Goal: Use online tool/utility: Utilize a website feature to perform a specific function

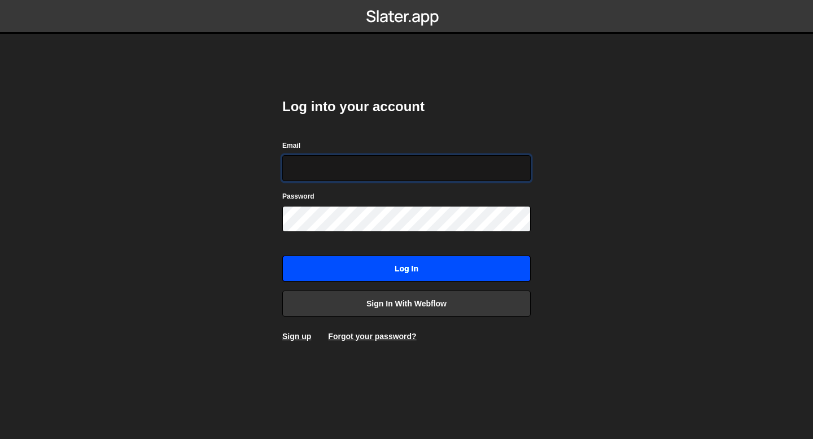
type input "[EMAIL_ADDRESS][DOMAIN_NAME]"
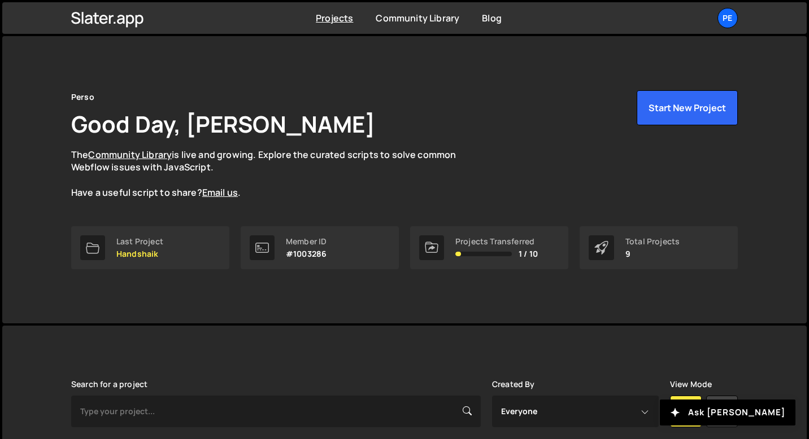
scroll to position [262, 0]
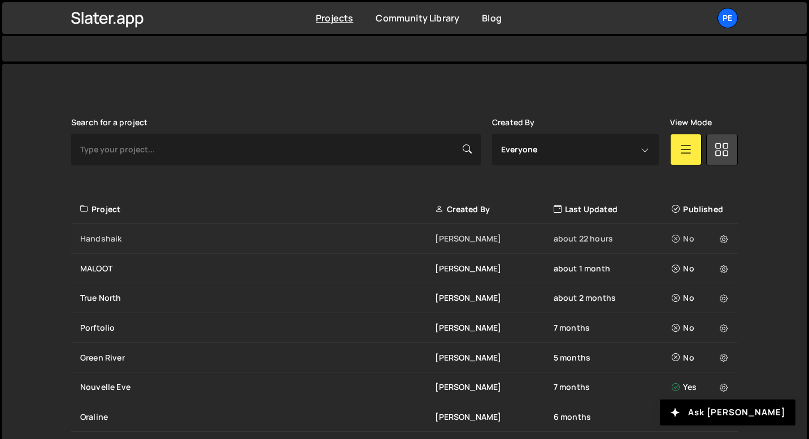
click at [156, 245] on div "Handshaik Eliot BESSON about 22 hours No" at bounding box center [404, 239] width 666 height 30
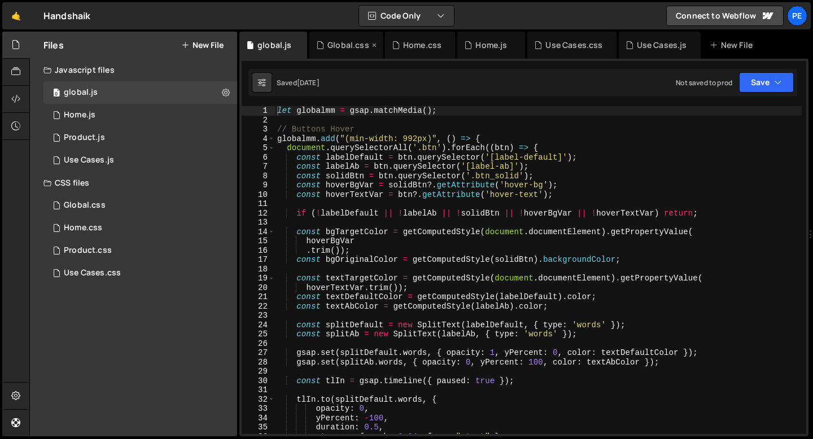
click at [373, 45] on icon at bounding box center [375, 45] width 8 height 11
click at [0, 0] on icon at bounding box center [0, 0] width 0 height 0
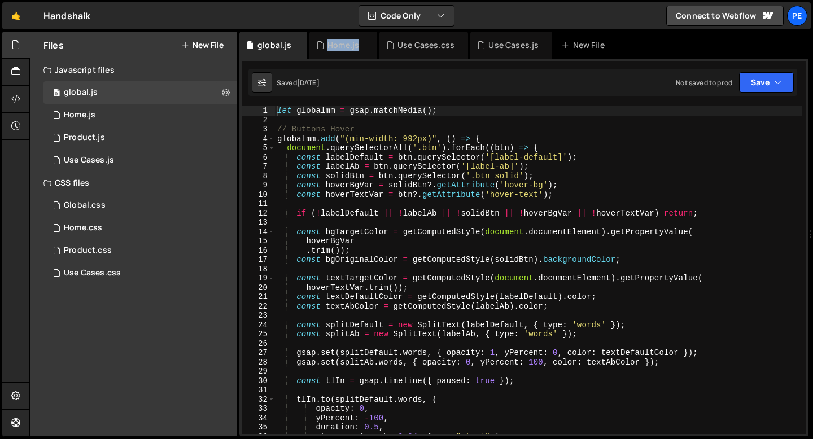
click at [373, 45] on div "Home.js" at bounding box center [344, 45] width 68 height 27
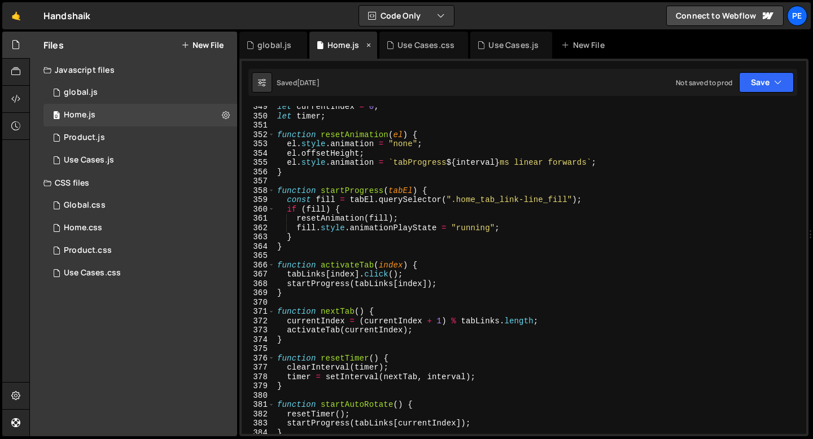
click at [373, 45] on div "Home.js" at bounding box center [344, 45] width 68 height 27
click at [368, 46] on icon at bounding box center [369, 45] width 8 height 11
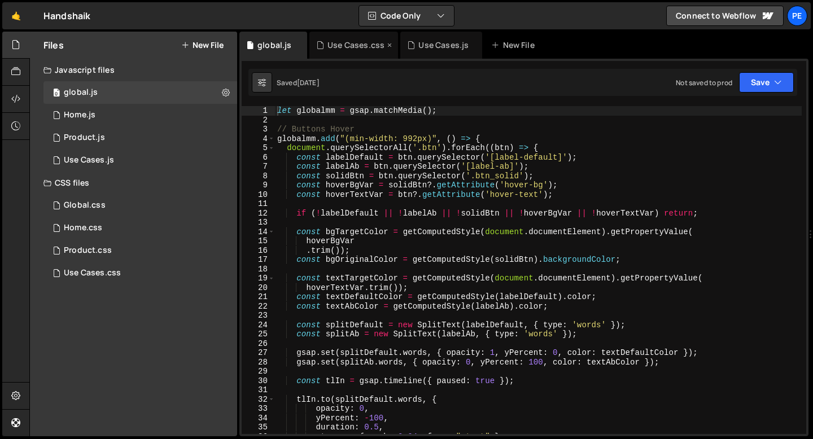
click at [389, 43] on icon at bounding box center [390, 45] width 8 height 11
click at [362, 46] on div "Use Cases.js" at bounding box center [353, 45] width 50 height 11
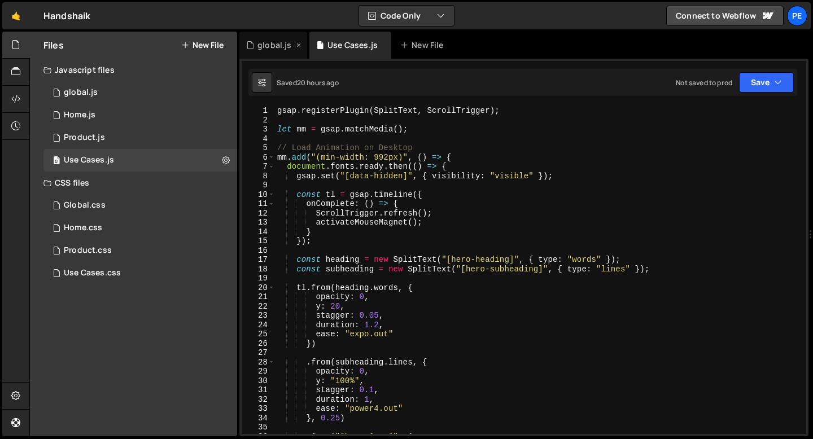
click at [299, 45] on icon at bounding box center [299, 45] width 8 height 11
click at [278, 127] on div "gsap . registerPlugin ( SplitText , ScrollTrigger ) ; let mm = gsap . matchMedi…" at bounding box center [538, 279] width 527 height 347
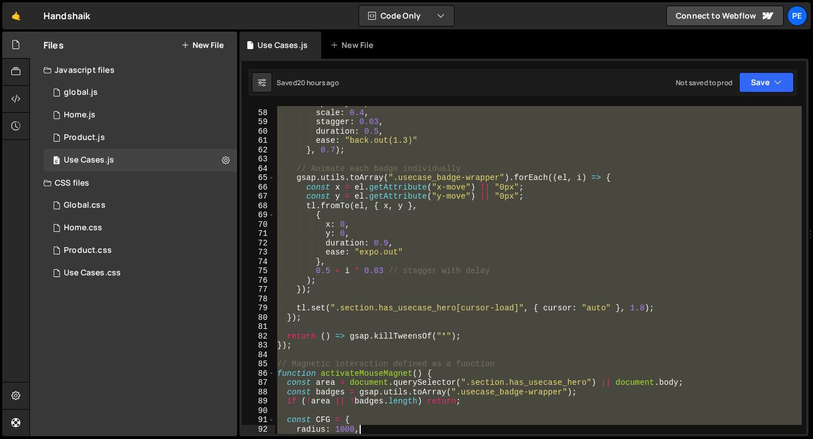
scroll to position [548, 0]
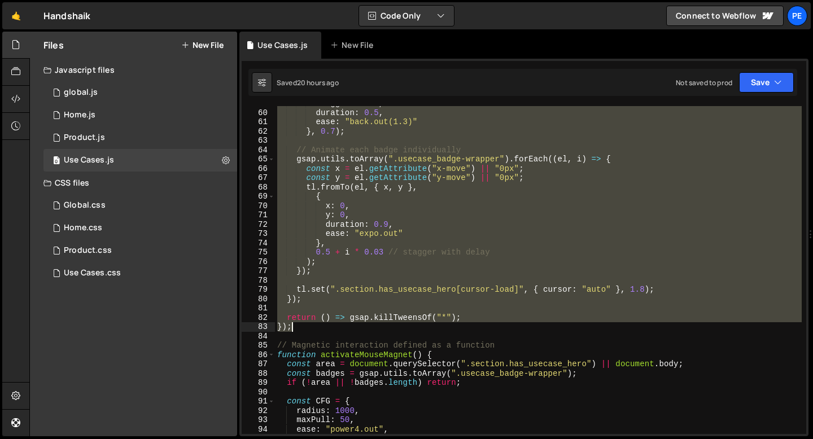
drag, startPoint x: 278, startPoint y: 127, endPoint x: 404, endPoint y: 330, distance: 239.2
click at [404, 330] on div "stagger : 0.03 , duration : 0.5 , ease : "back.out(1.3)" } , 0.7 ) ; // Animate…" at bounding box center [538, 272] width 527 height 347
type textarea "return () => gsap.killTweensOf("*"); });"
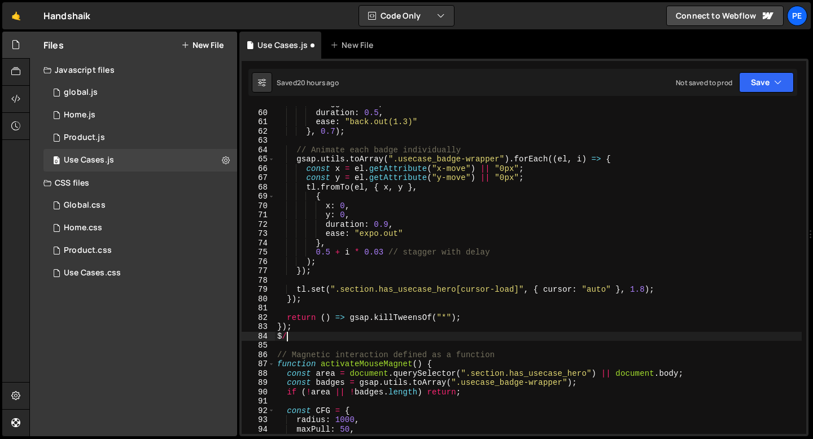
type textarea "$"
type textarea "*/"
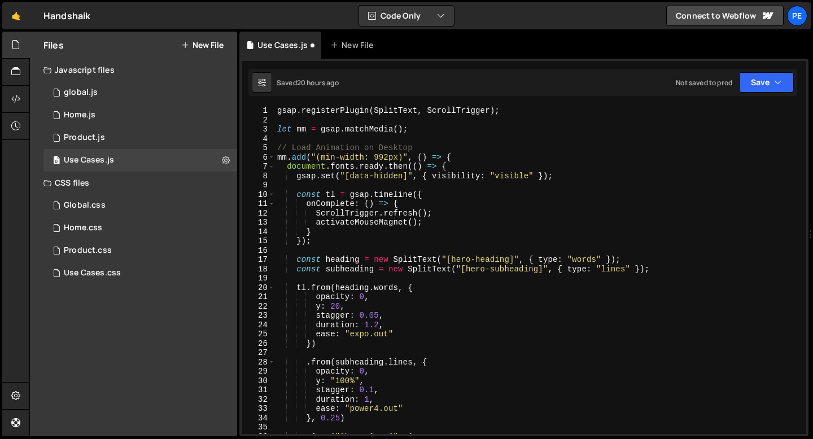
scroll to position [0, 0]
click at [279, 142] on div "gsap . registerPlugin ( SplitText , ScrollTrigger ) ; let mm = gsap . matchMedi…" at bounding box center [538, 279] width 527 height 347
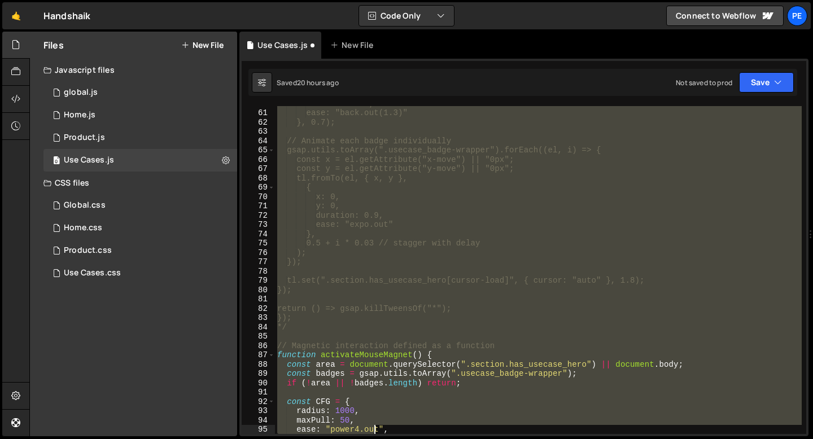
scroll to position [557, 0]
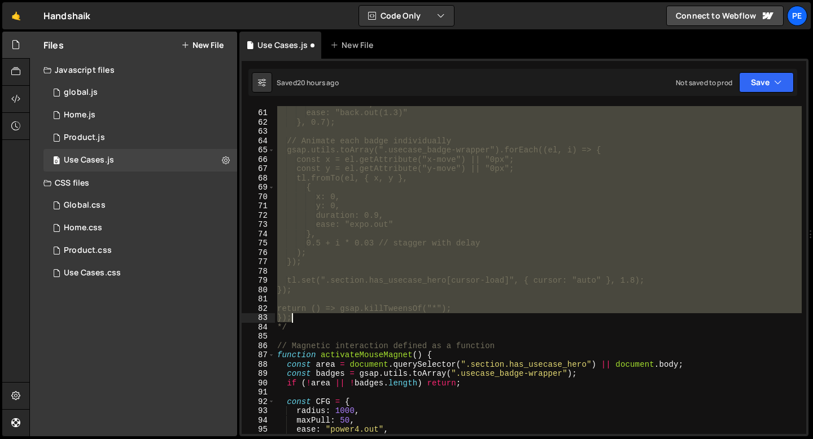
drag, startPoint x: 278, startPoint y: 145, endPoint x: 347, endPoint y: 317, distance: 185.0
click at [347, 317] on div "duration: 0.5, ease: "back.out(1.3)" }, 0.7); // Animate each badge individuall…" at bounding box center [538, 272] width 527 height 347
click at [323, 329] on div "duration: 0.5, ease: "back.out(1.3)" }, 0.7); // Animate each badge individuall…" at bounding box center [538, 272] width 527 height 347
type textarea "*/"
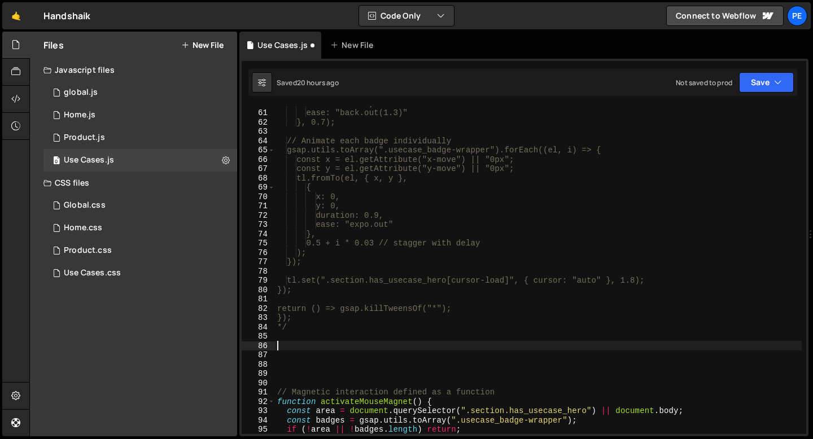
paste textarea "});"
type textarea "});"
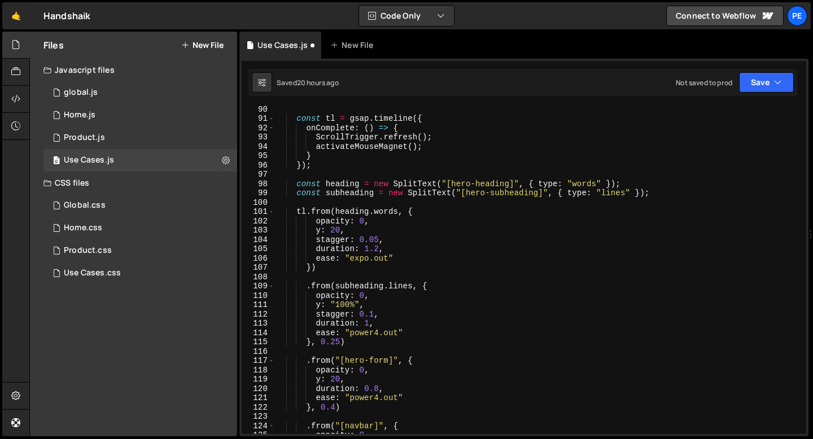
scroll to position [818, 0]
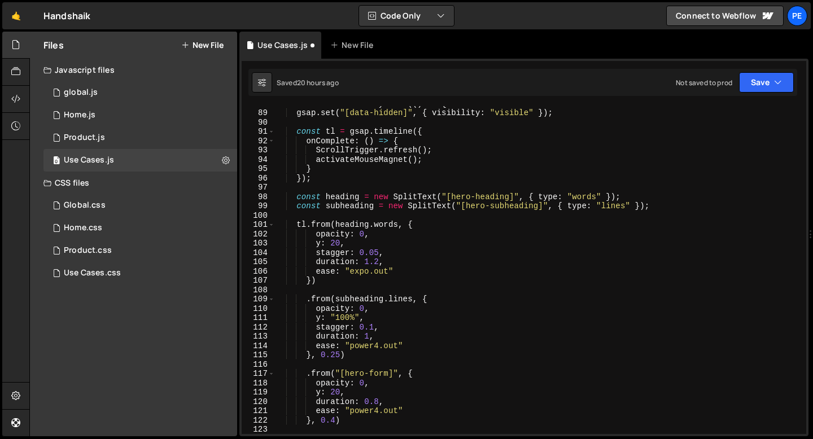
click at [379, 288] on div "document . fonts . ready . then (( ) => { gsap . set ( "[data-hidden]" , { visi…" at bounding box center [538, 272] width 527 height 347
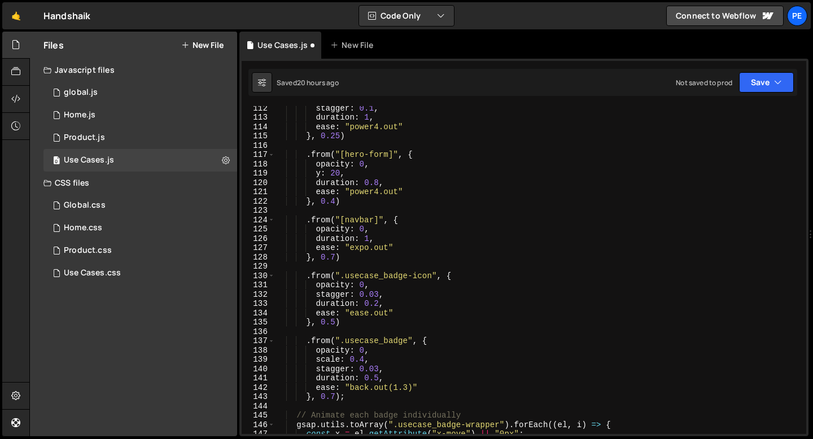
scroll to position [1038, 0]
click at [334, 320] on div "stagger : 0.1 , duration : 1 , ease : "power4.out" } , 0.25 ) . from ( "[hero-f…" at bounding box center [538, 276] width 527 height 347
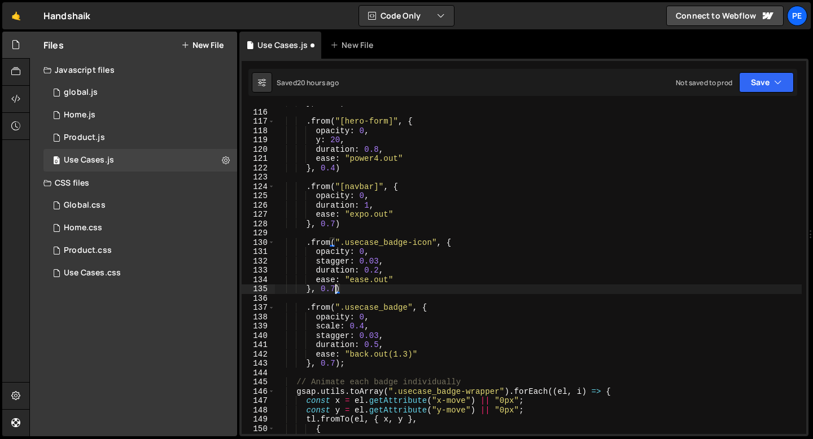
click at [335, 364] on div "} , 0.25 ) . from ( "[hero-form]" , { opacity : 0 , y : 20 , duration : 0.8 , e…" at bounding box center [538, 271] width 527 height 347
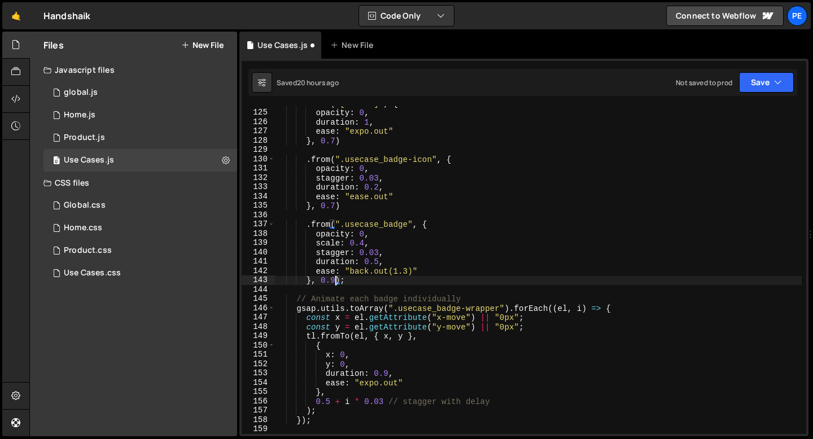
scroll to position [1160, 0]
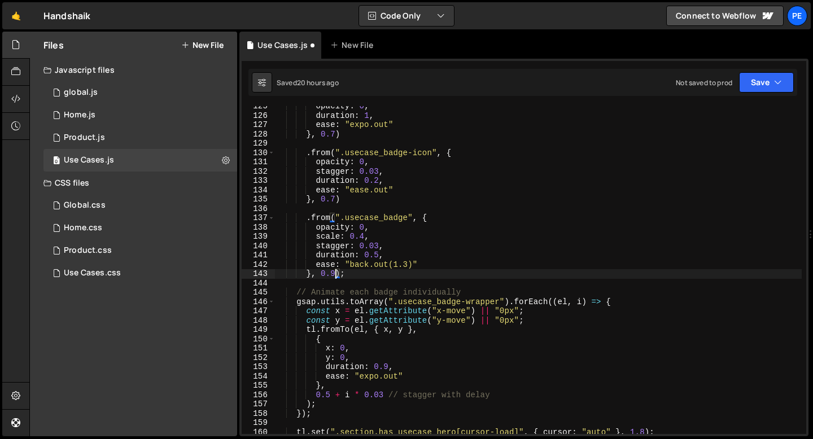
click at [328, 395] on div "opacity : 0 , duration : 1 , ease : "expo.out" } , 0.7 ) . from ( ".usecase_bad…" at bounding box center [538, 275] width 527 height 347
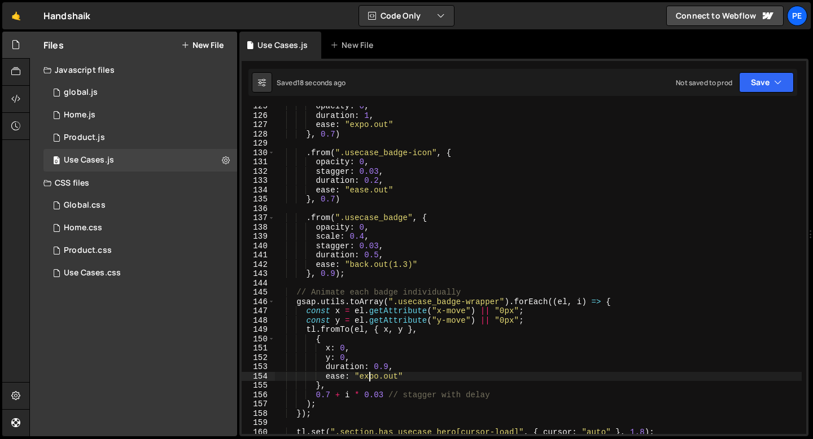
click at [369, 376] on div "opacity : 0 , duration : 1 , ease : "expo.out" } , 0.7 ) . from ( ".usecase_bad…" at bounding box center [538, 275] width 527 height 347
click at [394, 377] on div "opacity : 0 , duration : 1 , ease : "expo.out" } , 0.7 ) . from ( ".usecase_bad…" at bounding box center [538, 275] width 527 height 347
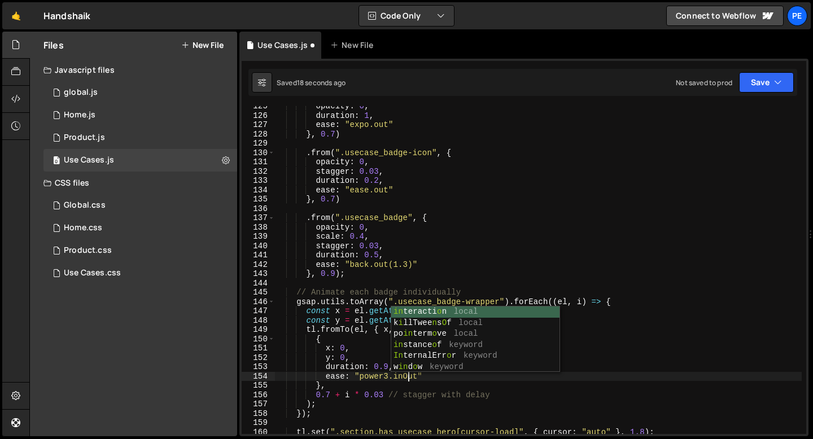
click at [332, 392] on div "opacity : 0 , duration : 1 , ease : "expo.out" } , 0.7 ) . from ( ".usecase_bad…" at bounding box center [538, 275] width 527 height 347
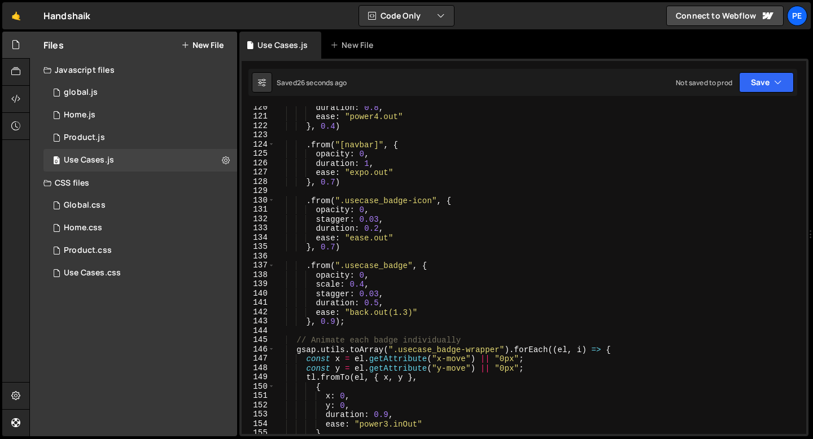
scroll to position [1112, 0]
click at [335, 321] on div "duration : 0.8 , ease : "power4.out" } , 0.4 ) . from ( "[navbar]" , { opacity …" at bounding box center [538, 276] width 527 height 347
click at [371, 210] on div "duration : 0.8 , ease : "power4.out" } , 0.4 ) . from ( "[navbar]" , { opacity …" at bounding box center [538, 276] width 527 height 347
click at [383, 237] on div "duration : 0.8 , ease : "power4.out" } , 0.4 ) . from ( "[navbar]" , { opacity …" at bounding box center [538, 276] width 527 height 347
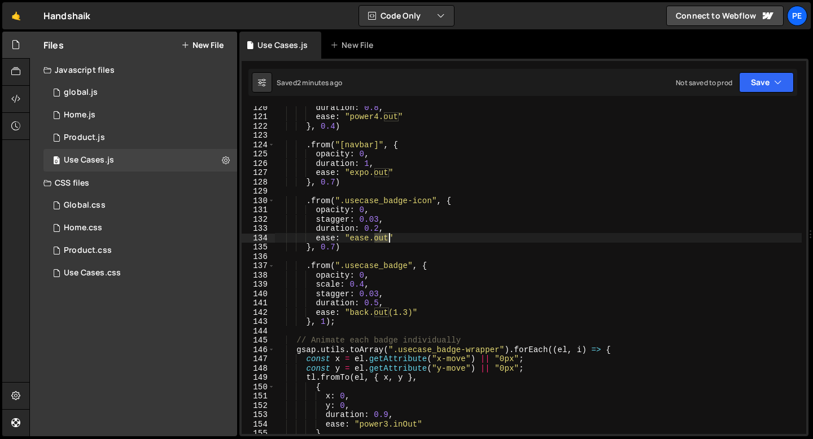
click at [383, 237] on div "duration : 0.8 , ease : "power4.out" } , 0.4 ) . from ( "[navbar]" , { opacity …" at bounding box center [538, 276] width 527 height 347
click at [335, 243] on div "duration : 0.8 , ease : "power4.out" } , 0.4 ) . from ( "[navbar]" , { opacity …" at bounding box center [538, 276] width 527 height 347
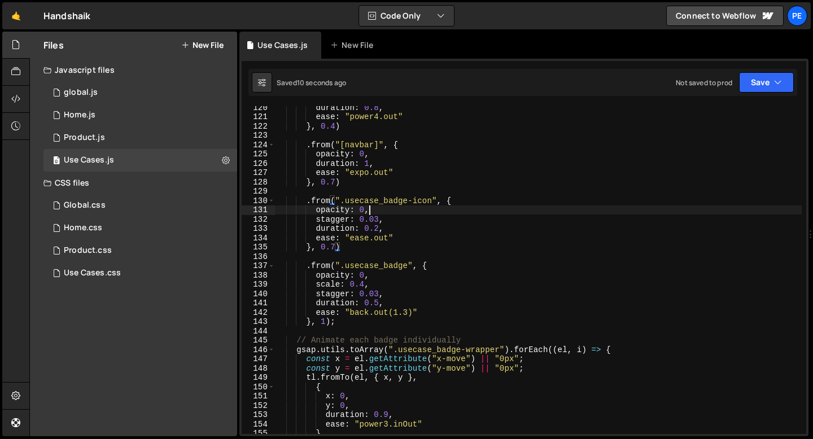
click at [377, 210] on div "duration : 0.8 , ease : "power4.out" } , 0.4 ) . from ( "[navbar]" , { opacity …" at bounding box center [538, 276] width 527 height 347
type textarea "opacity: 0,"
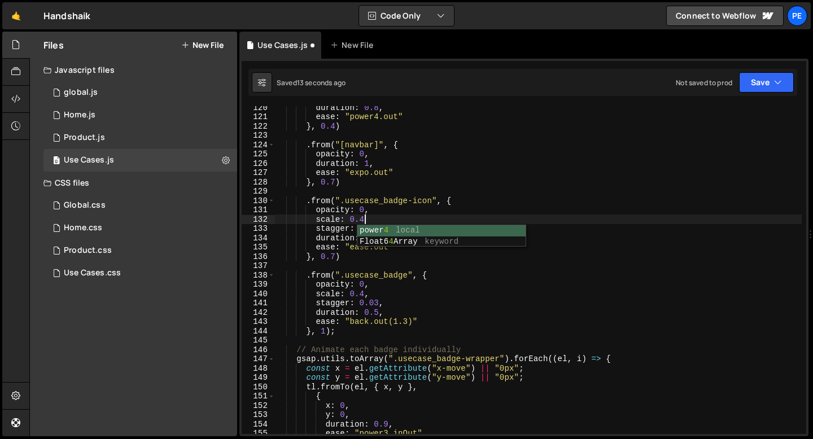
scroll to position [0, 6]
type textarea "scale: 0.4,"
click at [102, 97] on div "0 global.js 0" at bounding box center [140, 92] width 194 height 23
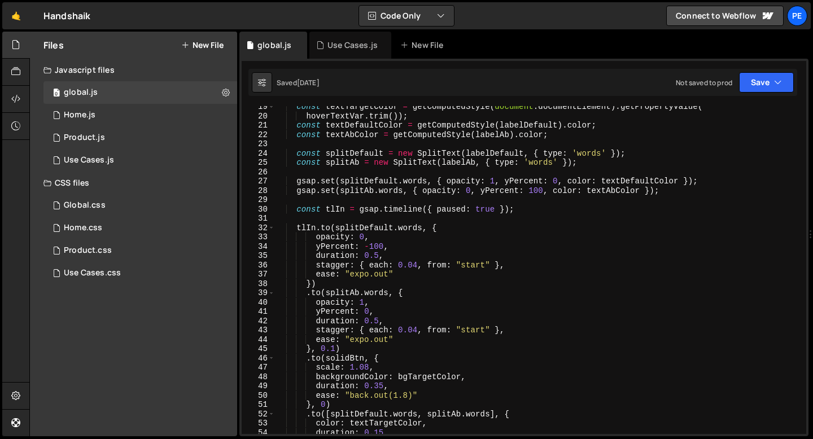
scroll to position [279, 0]
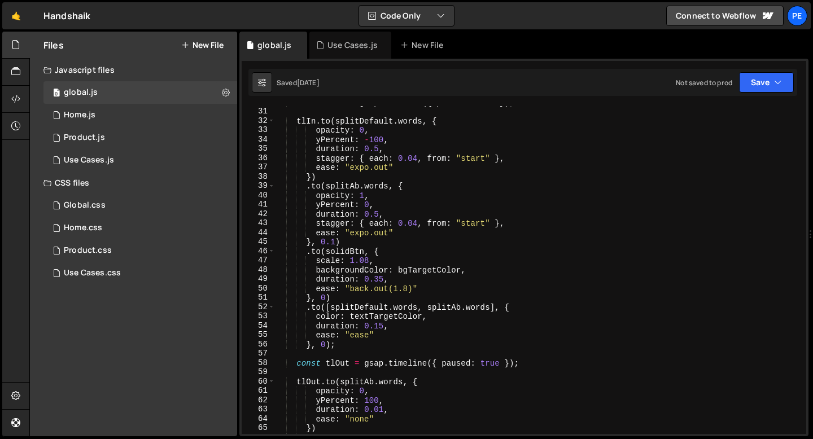
click at [408, 287] on div "const tlIn = gsap . timeline ({ paused : true }) ; tlIn . to ( splitDefault . w…" at bounding box center [538, 271] width 527 height 347
click at [334, 238] on div "const tlIn = gsap . timeline ({ paused : true }) ; tlIn . to ( splitDefault . w…" at bounding box center [538, 271] width 527 height 347
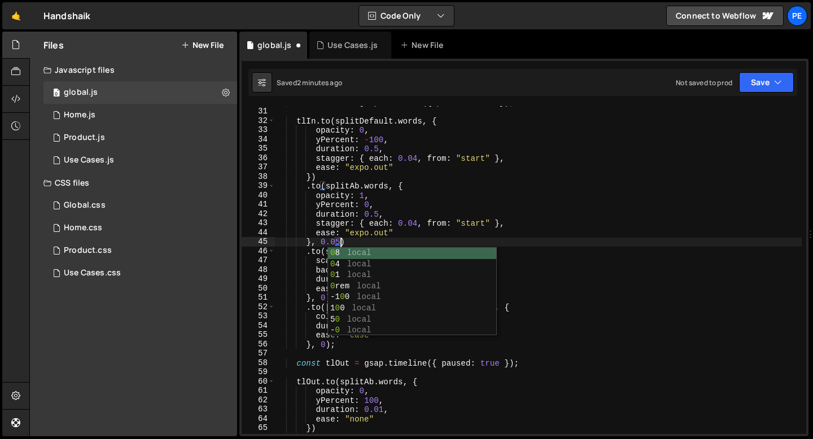
scroll to position [0, 4]
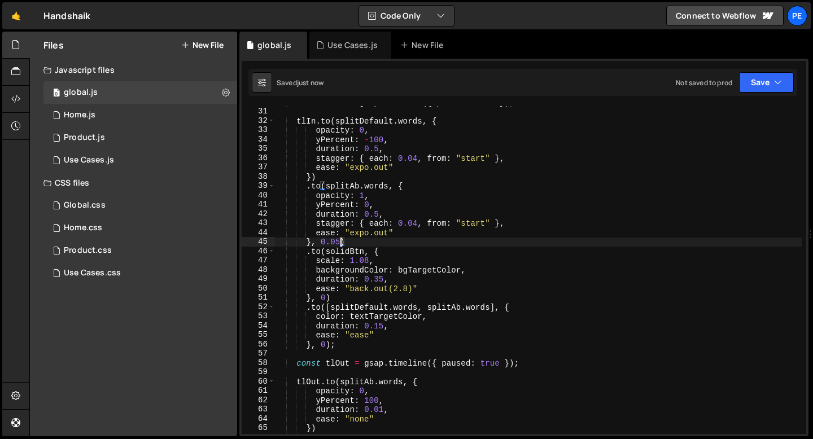
type textarea "}, 0.05)"
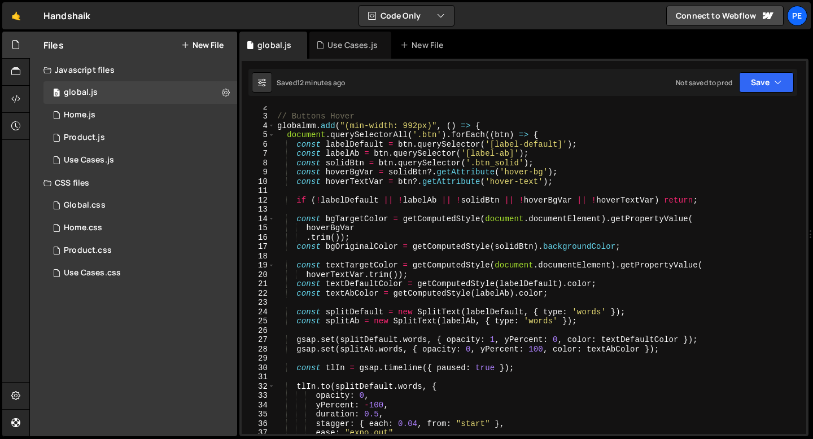
scroll to position [0, 0]
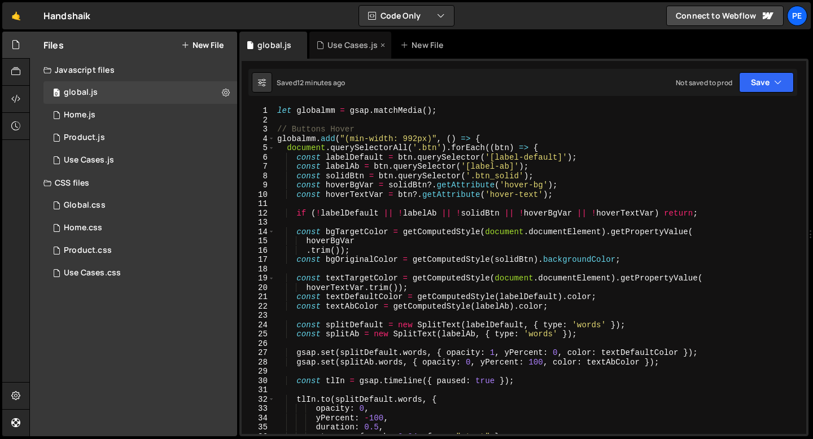
click at [350, 47] on div "Use Cases.js" at bounding box center [353, 45] width 50 height 11
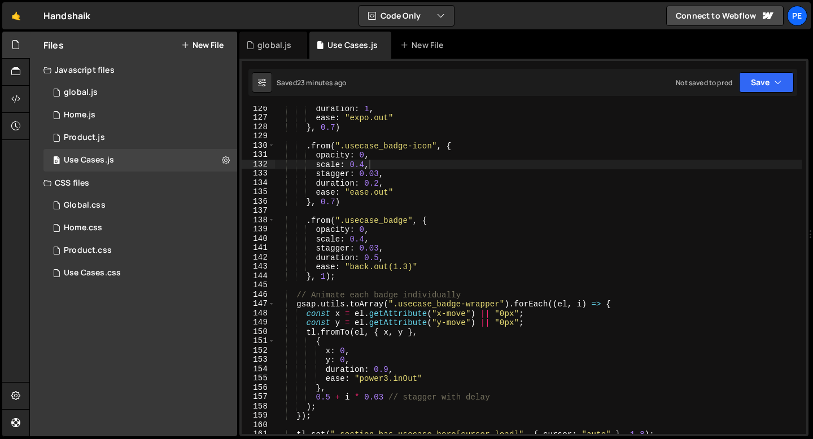
scroll to position [1209, 0]
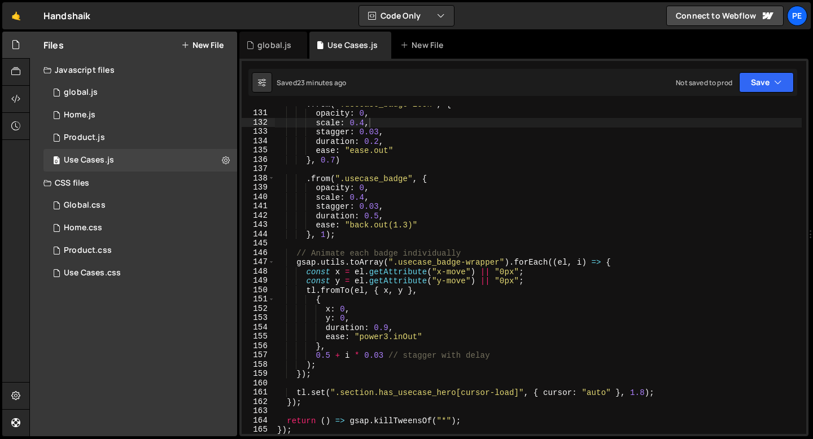
click at [419, 335] on div ". from ( ".usecase_badge-icon" , { opacity : 0 , scale : 0.4 , stagger : 0.03 ,…" at bounding box center [538, 272] width 527 height 347
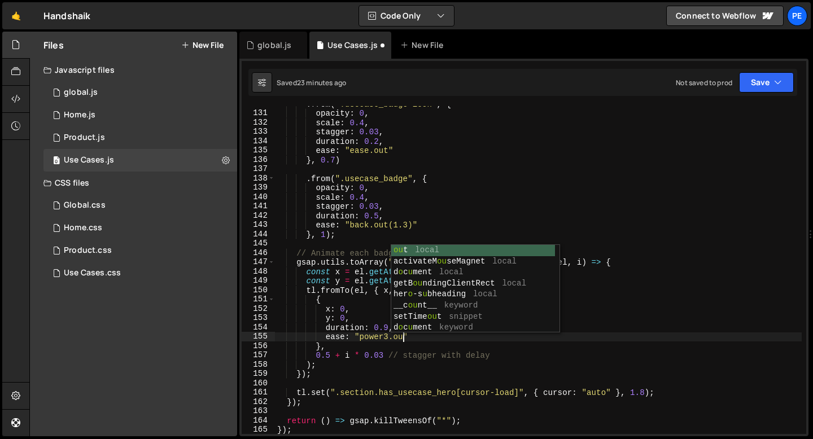
scroll to position [0, 8]
click at [386, 335] on div ". from ( ".usecase_badge-icon" , { opacity : 0 , scale : 0.4 , stagger : 0.03 ,…" at bounding box center [538, 272] width 527 height 347
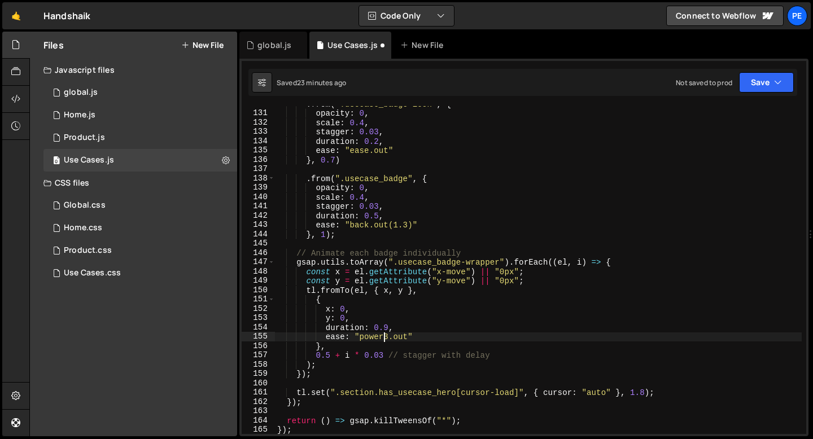
click at [386, 335] on div ". from ( ".usecase_badge-icon" , { opacity : 0 , scale : 0.4 , stagger : 0.03 ,…" at bounding box center [538, 272] width 527 height 347
click at [330, 358] on div ". from ( ".usecase_badge-icon" , { opacity : 0 , scale : 0.4 , stagger : 0.03 ,…" at bounding box center [538, 272] width 527 height 347
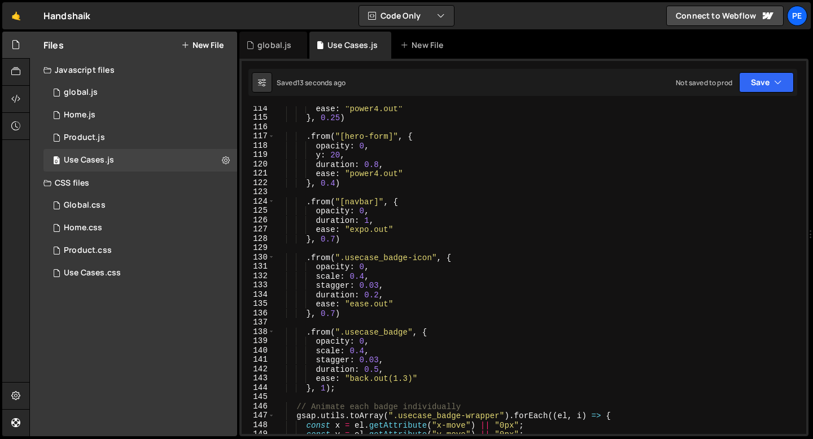
scroll to position [988, 0]
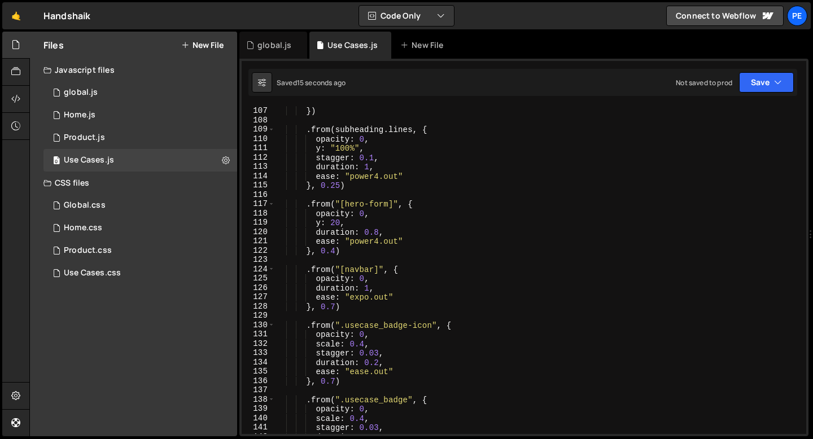
click at [334, 385] on div "ease : "expo.out" }) . from ( subheading . lines , { opacity : 0 , y : "100%" ,…" at bounding box center [538, 270] width 527 height 347
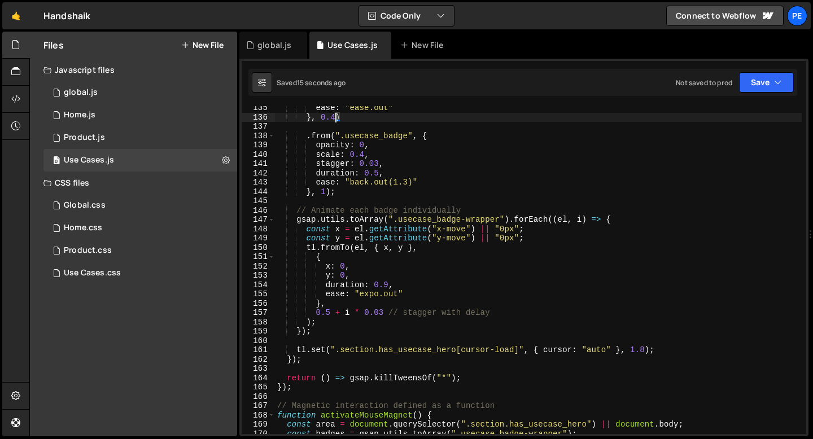
scroll to position [1229, 0]
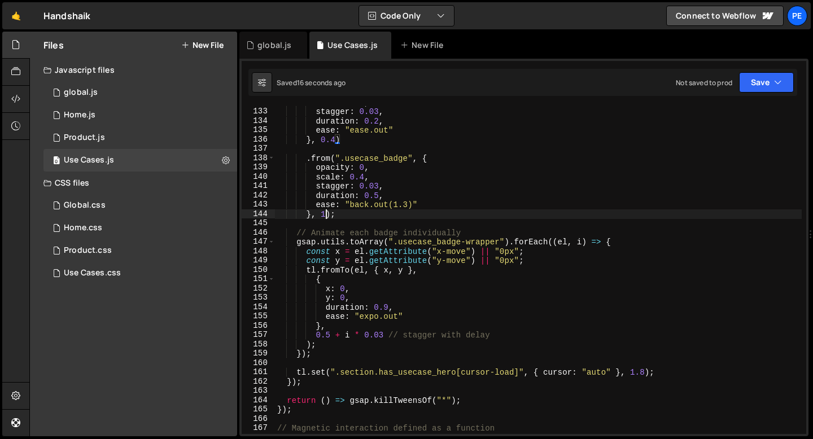
click at [328, 214] on div "scale : 0.4 , stagger : 0.03 , duration : 0.2 , ease : "ease.out" } , 0.4 ) . f…" at bounding box center [538, 271] width 527 height 347
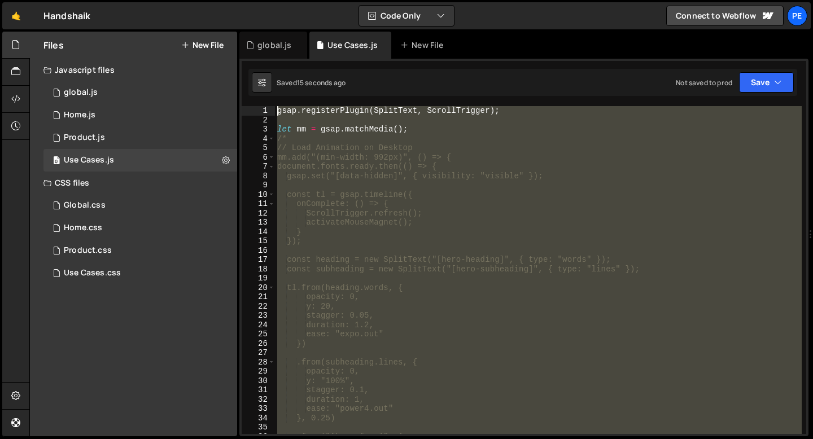
scroll to position [0, 0]
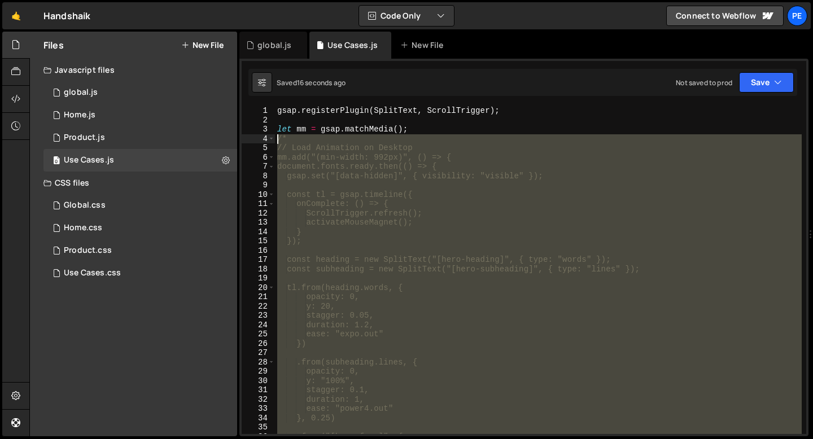
drag, startPoint x: 302, startPoint y: 205, endPoint x: 254, endPoint y: 141, distance: 80.3
click at [254, 141] on div "}, 0.65); 1 2 3 4 5 6 7 8 9 10 11 12 13 14 15 16 17 18 19 20 21 22 23 24 25 26 …" at bounding box center [524, 270] width 565 height 328
type textarea "/* // Load Animation on Desktop"
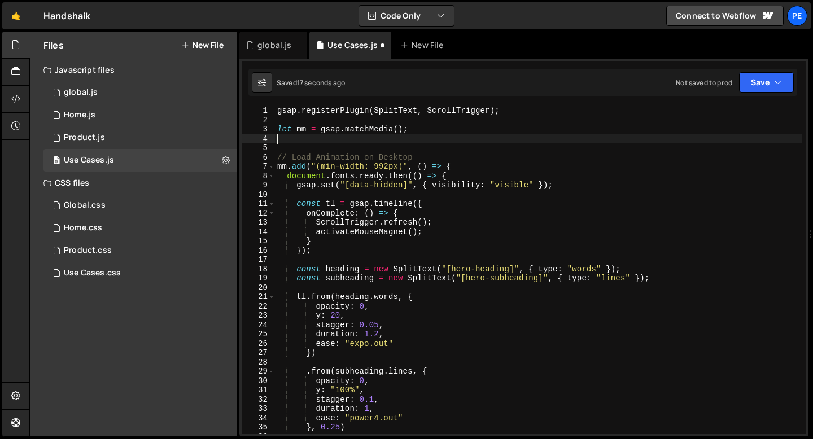
type textarea "let mm = gsap.matchMedia();"
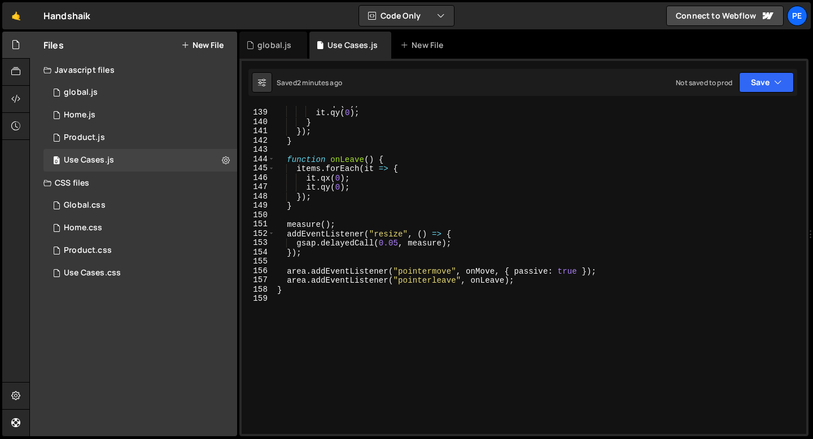
scroll to position [1284, 0]
click at [321, 302] on div "it . qx ( 0 ) ; it . qy ( 0 ) ; } }) ; } function onLeave ( ) { items . forEach…" at bounding box center [538, 272] width 527 height 347
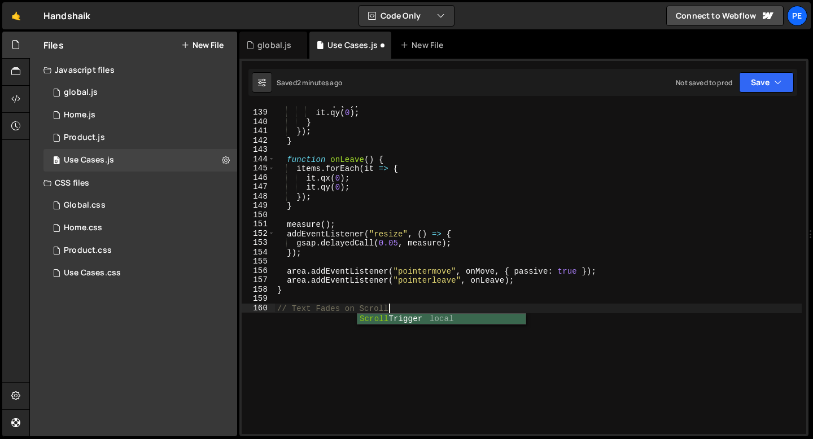
scroll to position [0, 7]
type textarea "// Text Fades on Scroll"
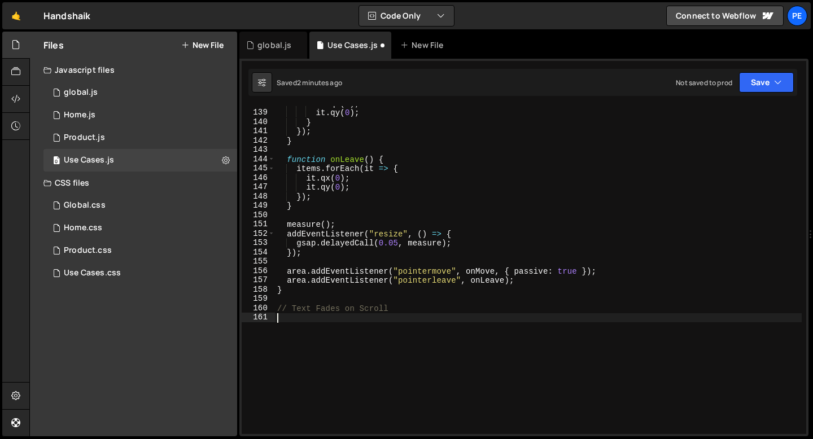
paste textarea "});"
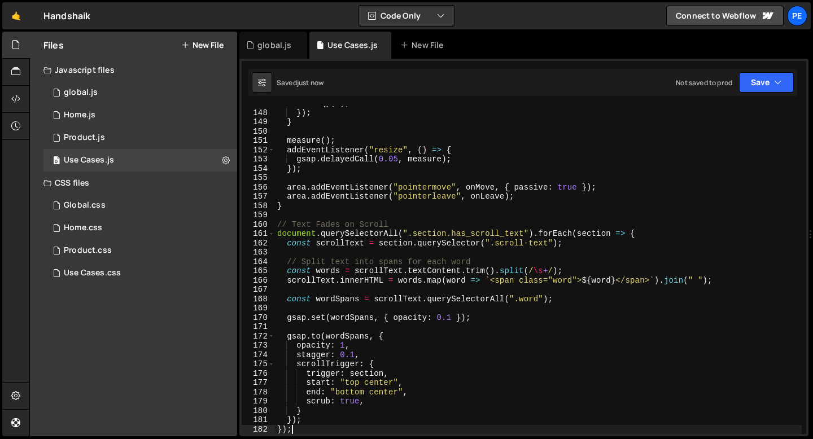
click at [348, 259] on div "it . qy ( 0 ) ; }) ; } measure ( ) ; addEventListener ( "resize" , ( ) => { gsa…" at bounding box center [538, 272] width 527 height 347
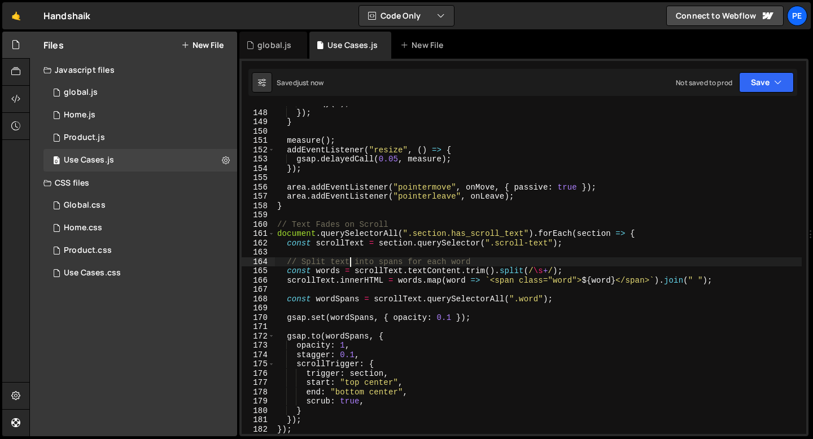
click at [348, 259] on div "it . qy ( 0 ) ; }) ; } measure ( ) ; addEventListener ( "resize" , ( ) => { gsa…" at bounding box center [538, 272] width 527 height 347
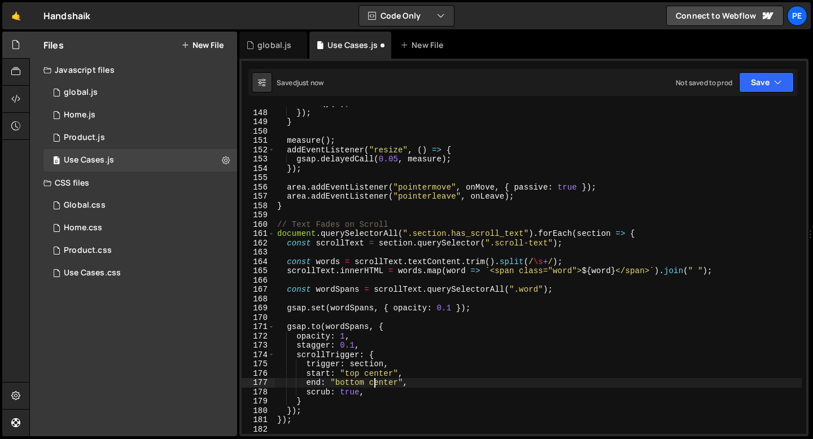
click at [374, 387] on div "it . qy ( 0 ) ; }) ; } measure ( ) ; addEventListener ( "resize" , ( ) => { gsa…" at bounding box center [538, 272] width 527 height 347
click at [373, 393] on div "it . qy ( 0 ) ; }) ; } measure ( ) ; addEventListener ( "resize" , ( ) => { gsa…" at bounding box center [538, 272] width 527 height 347
type textarea "scrub: true,"
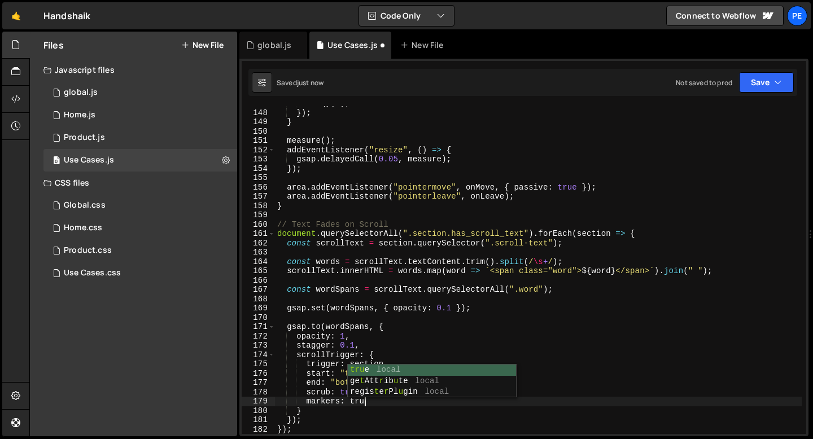
scroll to position [0, 6]
click at [343, 242] on div "it . qy ( 0 ) ; }) ; } measure ( ) ; addEventListener ( "resize" , ( ) => { gsa…" at bounding box center [538, 272] width 527 height 347
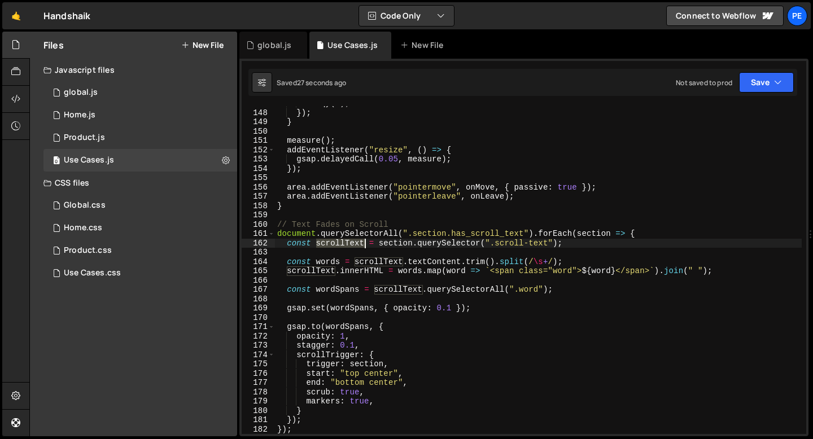
click at [343, 242] on div "it . qy ( 0 ) ; }) ; } measure ( ) ; addEventListener ( "resize" , ( ) => { gsa…" at bounding box center [538, 272] width 527 height 347
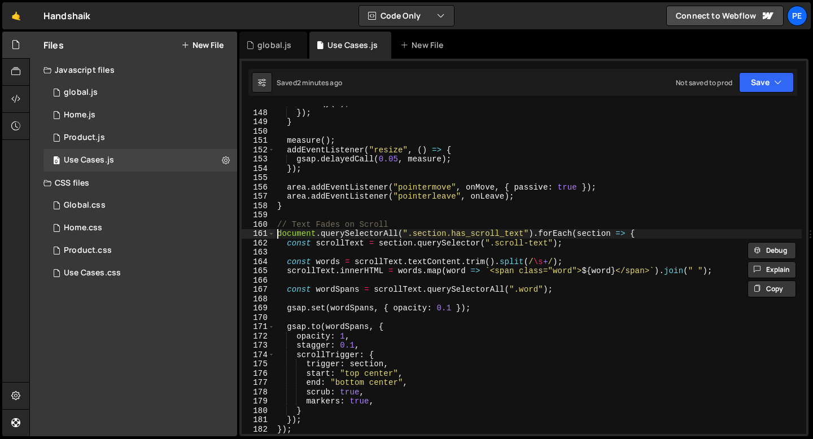
scroll to position [1377, 0]
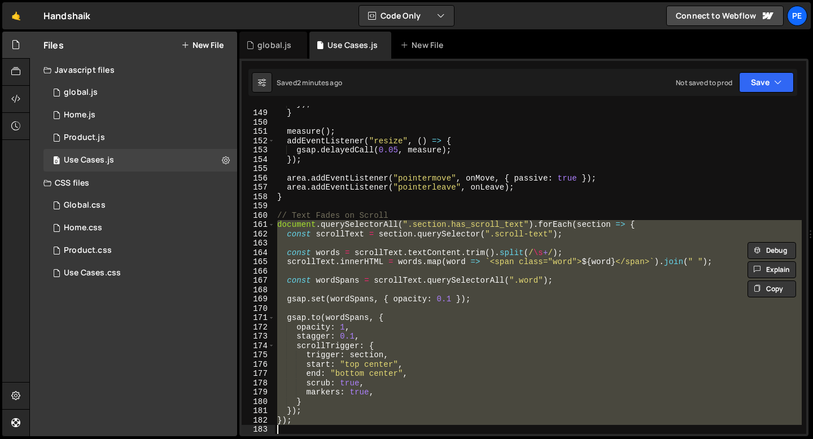
drag, startPoint x: 278, startPoint y: 233, endPoint x: 363, endPoint y: 438, distance: 221.8
click at [363, 438] on div "Hold on a sec... Are you certain you wish to leave this page? Any changes you'v…" at bounding box center [406, 219] width 813 height 439
paste textarea "});"
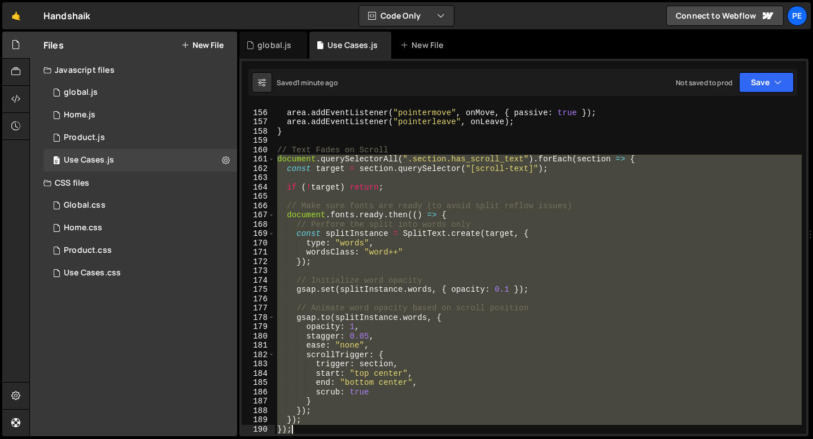
drag, startPoint x: 277, startPoint y: 158, endPoint x: 333, endPoint y: 432, distance: 279.6
click at [334, 433] on div "area . addEventListener ( "pointermove" , onMove , { passive : true }) ; area .…" at bounding box center [538, 272] width 527 height 347
paste textarea
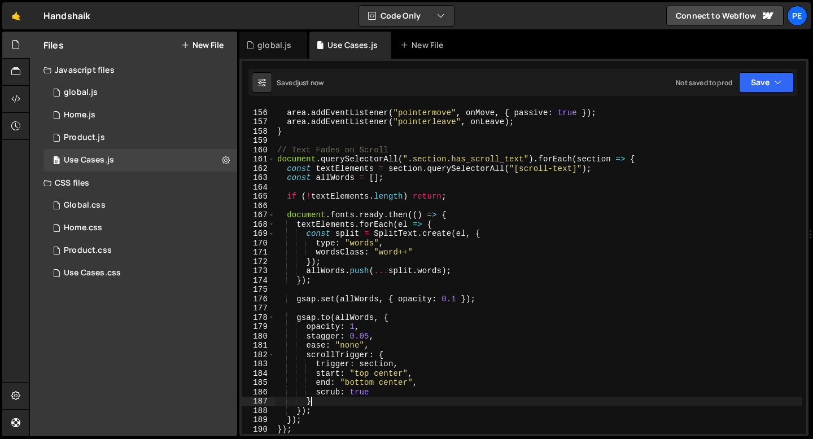
click at [387, 397] on div "area . addEventListener ( "pointermove" , onMove , { passive : true }) ; area .…" at bounding box center [538, 272] width 527 height 347
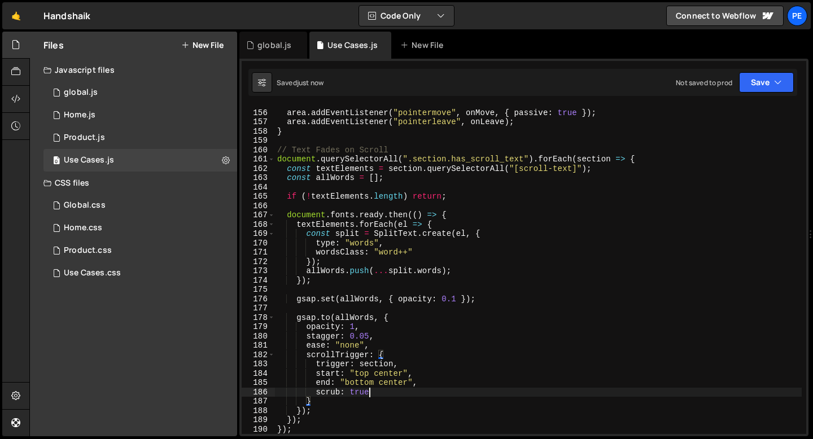
click at [382, 388] on div "area . addEventListener ( "pointermove" , onMove , { passive : true }) ; area .…" at bounding box center [538, 272] width 527 height 347
type textarea "scrub: true,"
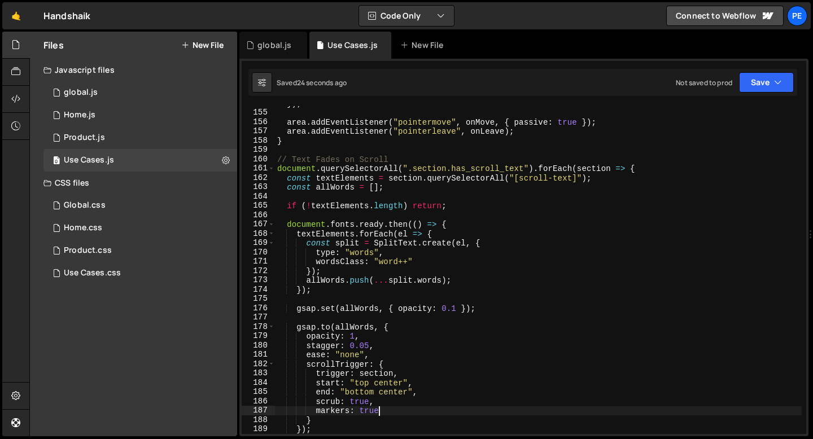
scroll to position [1471, 0]
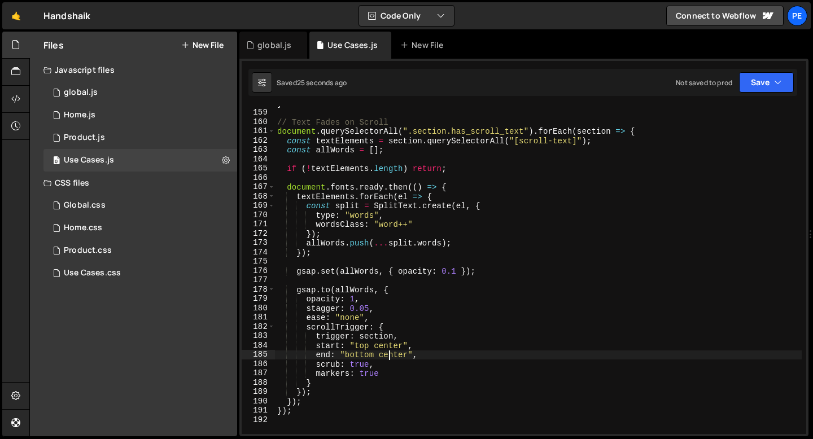
click at [390, 356] on div "} // Text Fades on Scroll document . querySelectorAll ( ".section.has_scroll_te…" at bounding box center [538, 272] width 527 height 347
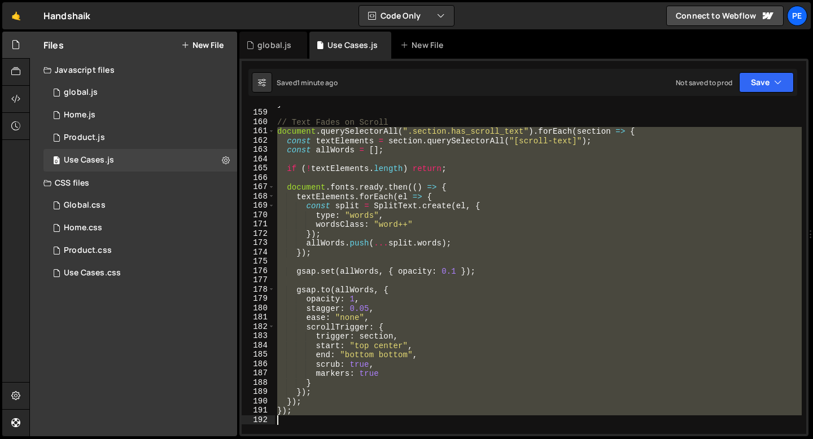
drag, startPoint x: 278, startPoint y: 130, endPoint x: 315, endPoint y: 417, distance: 288.6
click at [315, 417] on div "} // Text Fades on Scroll document . querySelectorAll ( ".section.has_scroll_te…" at bounding box center [538, 272] width 527 height 347
paste textarea "});"
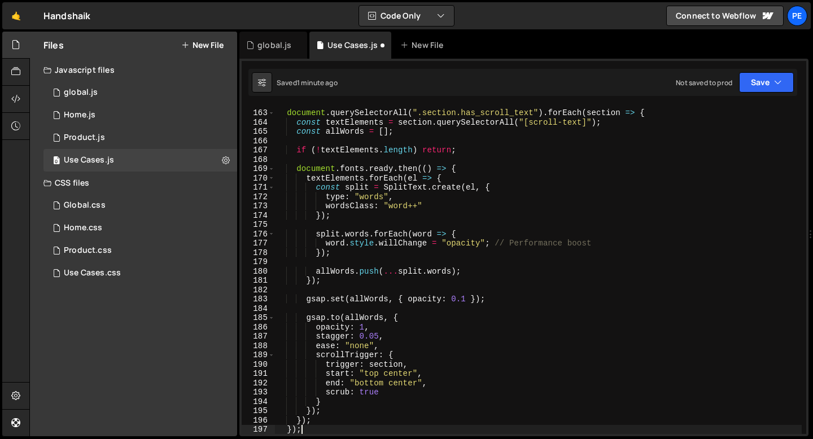
scroll to position [1507, 0]
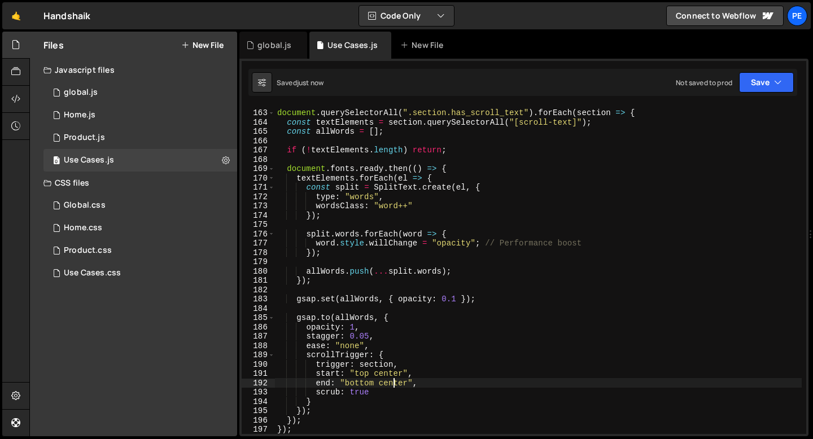
click at [396, 384] on div "document . querySelectorAll ( ".section.has_scroll_text" ) . forEach ( section …" at bounding box center [538, 272] width 527 height 347
click at [395, 384] on div "document . querySelectorAll ( ".section.has_scroll_text" ) . forEach ( section …" at bounding box center [538, 272] width 527 height 347
click at [373, 395] on div "document . querySelectorAll ( ".section.has_scroll_text" ) . forEach ( section …" at bounding box center [538, 272] width 527 height 347
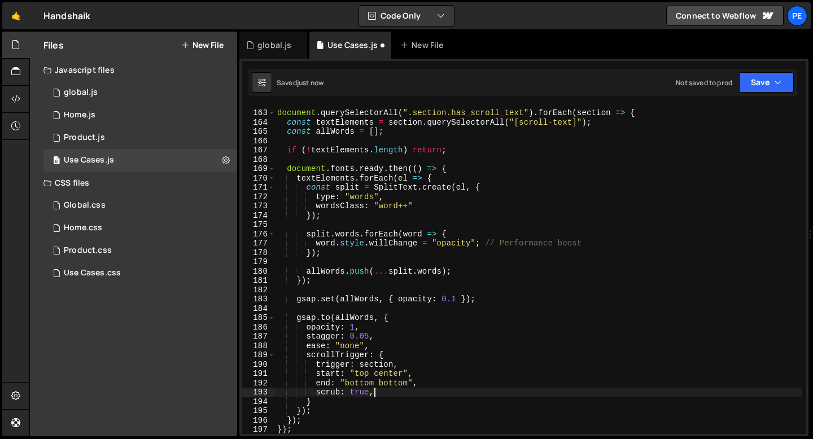
type textarea "scrub: true,"
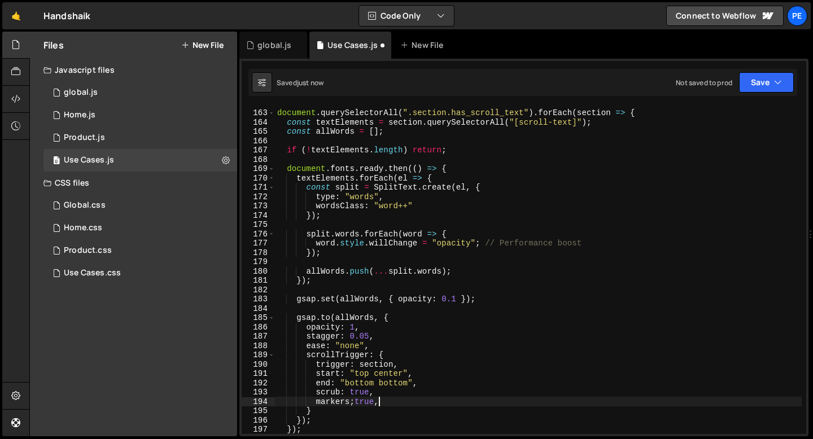
scroll to position [0, 6]
click at [356, 403] on div "document . querySelectorAll ( ".section.has_scroll_text" ) . forEach ( section …" at bounding box center [538, 272] width 527 height 347
click at [374, 400] on div "document . querySelectorAll ( ".section.has_scroll_text" ) . forEach ( section …" at bounding box center [538, 272] width 527 height 347
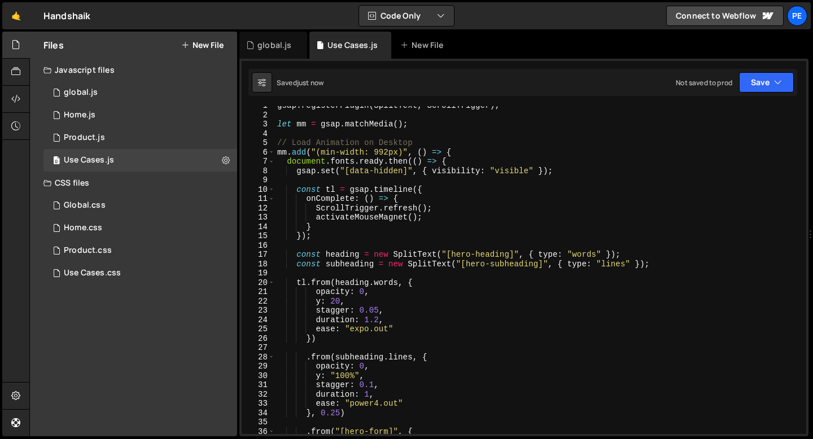
scroll to position [0, 0]
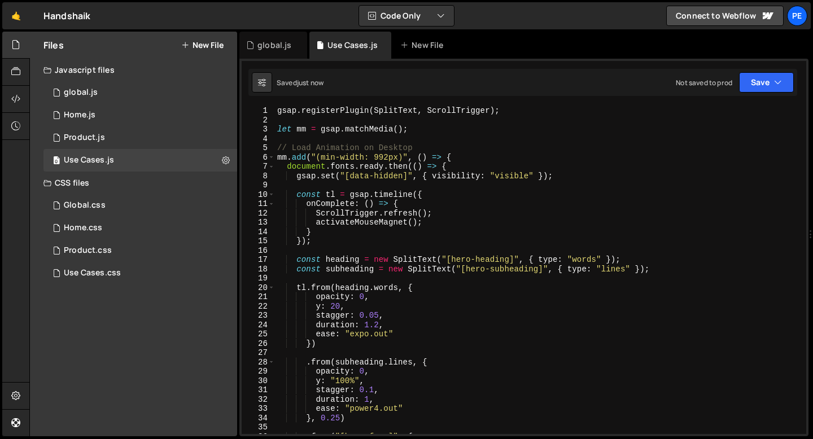
click at [364, 237] on div "gsap . registerPlugin ( SplitText , ScrollTrigger ) ; let mm = gsap . matchMedi…" at bounding box center [538, 279] width 527 height 347
click at [328, 219] on div "gsap . registerPlugin ( SplitText , ScrollTrigger ) ; let mm = gsap . matchMedi…" at bounding box center [538, 279] width 527 height 347
click at [312, 233] on div "gsap . registerPlugin ( SplitText , ScrollTrigger ) ; let mm = gsap . matchMedi…" at bounding box center [538, 279] width 527 height 347
type textarea "}"
